Goal: Task Accomplishment & Management: Use online tool/utility

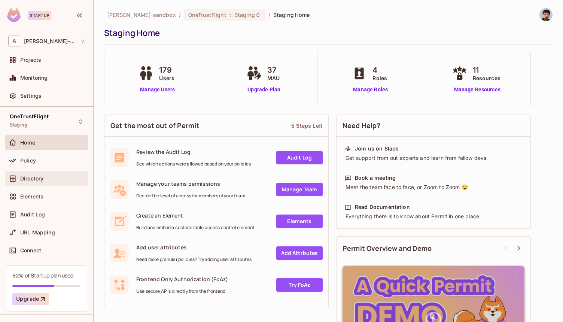
click at [41, 176] on span "Directory" at bounding box center [31, 179] width 23 height 6
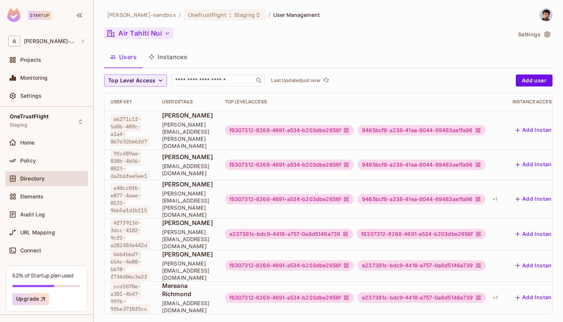
click at [141, 36] on button "Air Tahiti Nui" at bounding box center [138, 33] width 69 height 12
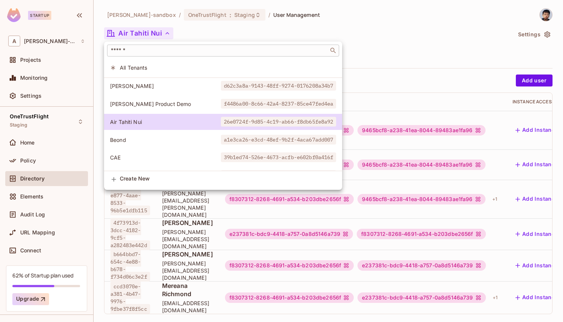
click at [152, 54] on div "​" at bounding box center [223, 51] width 232 height 12
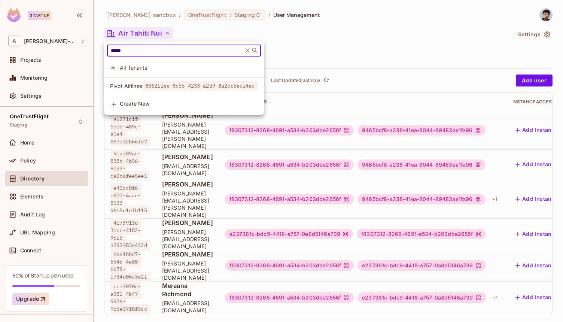
type input "*****"
click at [148, 89] on span "8062ffee-8c56-4233-a2d9-8a2cc6edf4ed" at bounding box center [200, 86] width 116 height 10
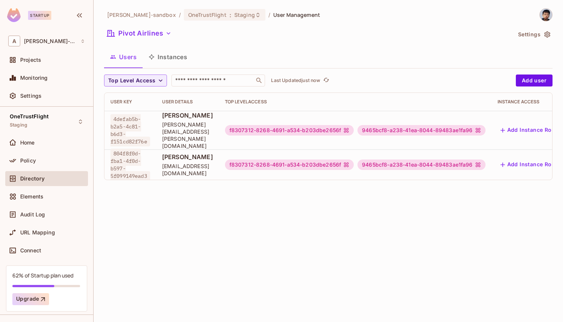
click at [331, 48] on div "Users Instances" at bounding box center [328, 57] width 449 height 19
